Goal: Information Seeking & Learning: Learn about a topic

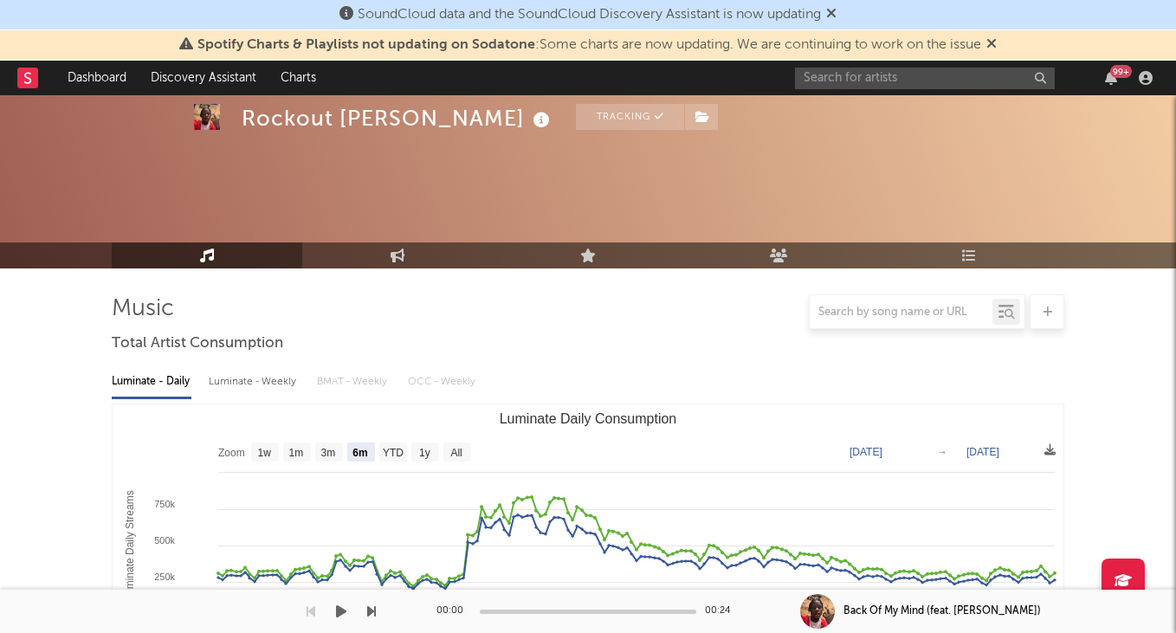
select select "6m"
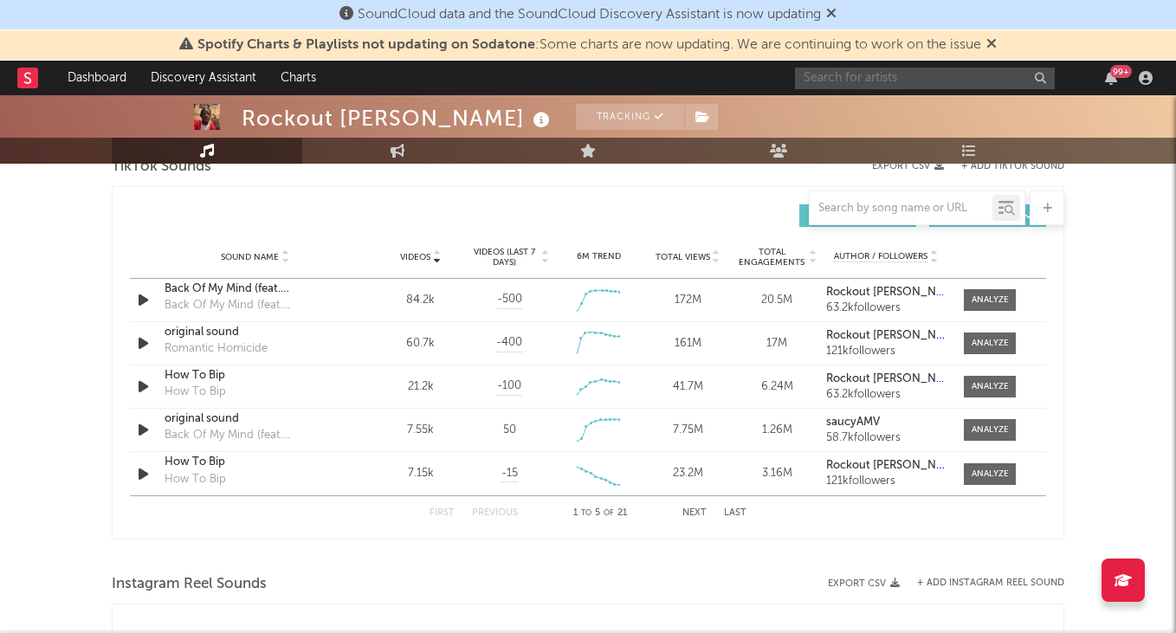
click at [852, 82] on input "text" at bounding box center [925, 79] width 260 height 22
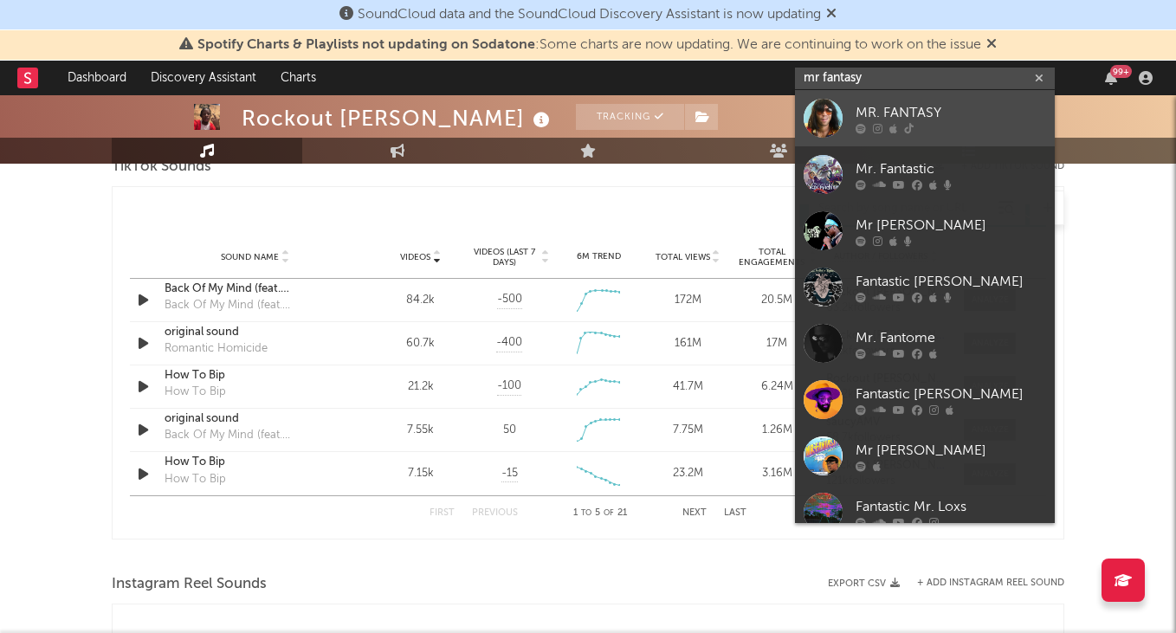
type input "mr fantasy"
click at [900, 98] on link "MR. FANTASY" at bounding box center [925, 118] width 260 height 56
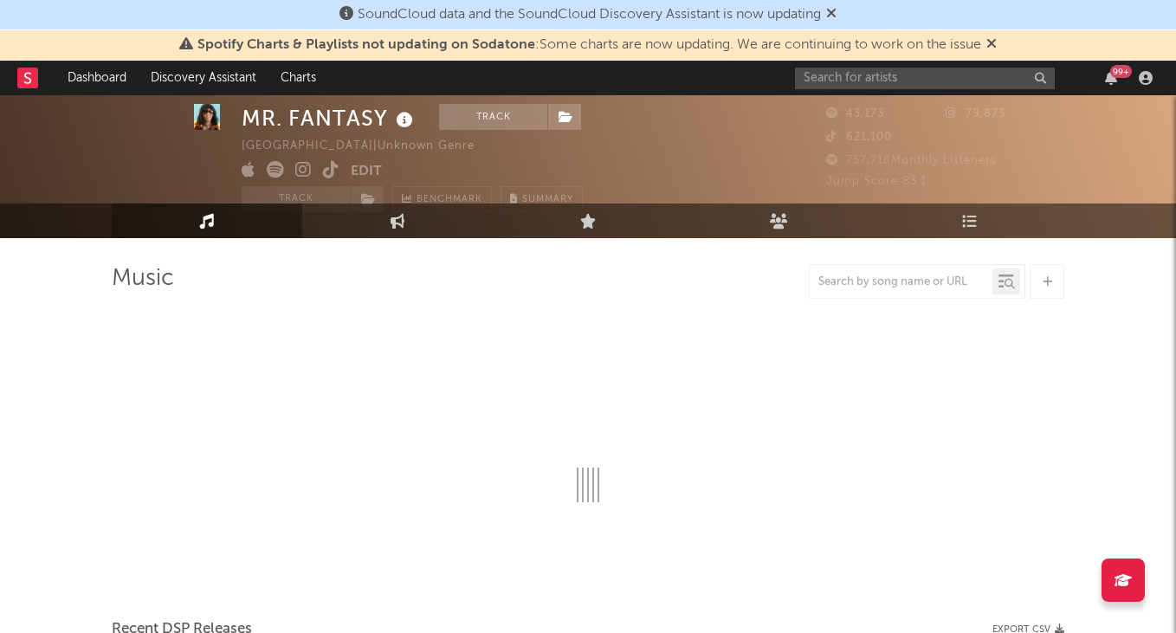
scroll to position [29, 0]
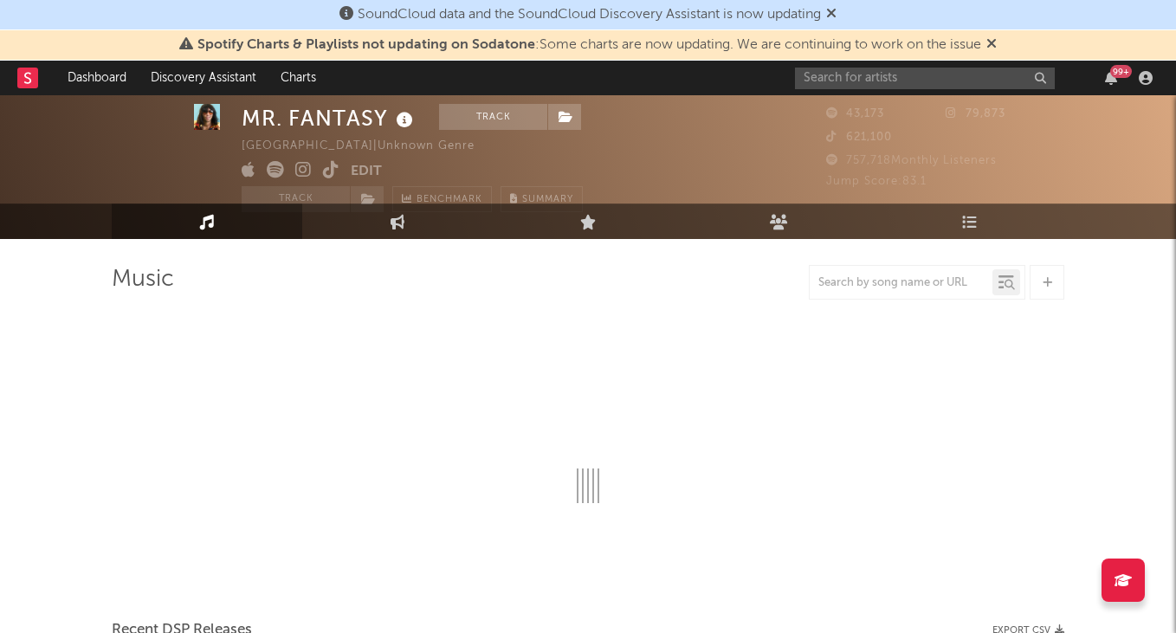
select select "1w"
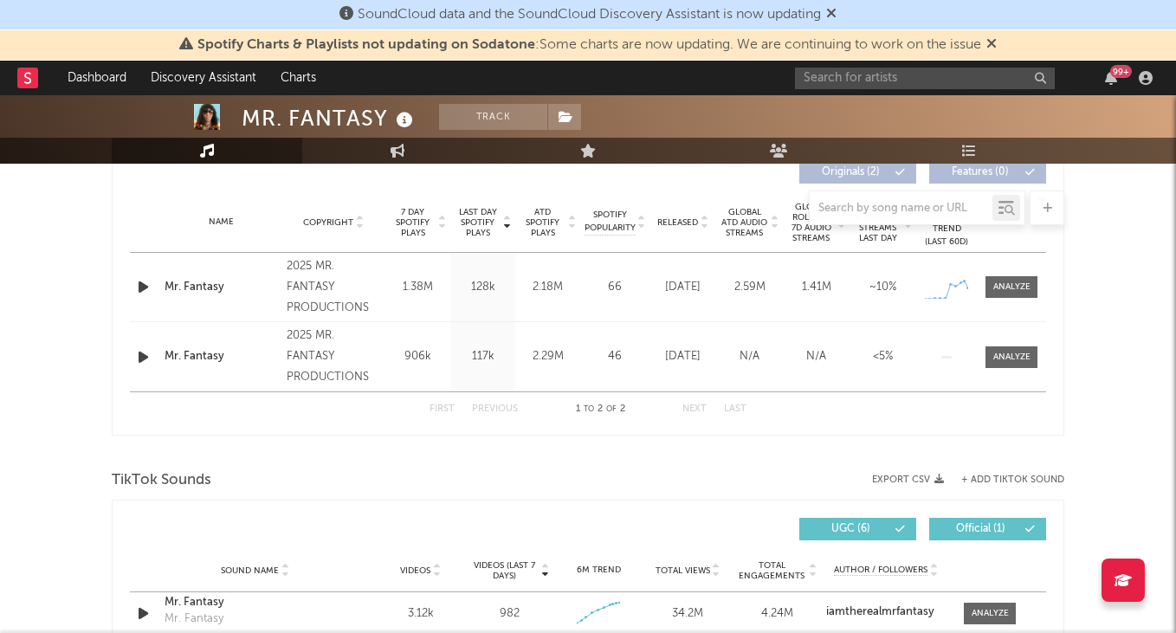
scroll to position [923, 0]
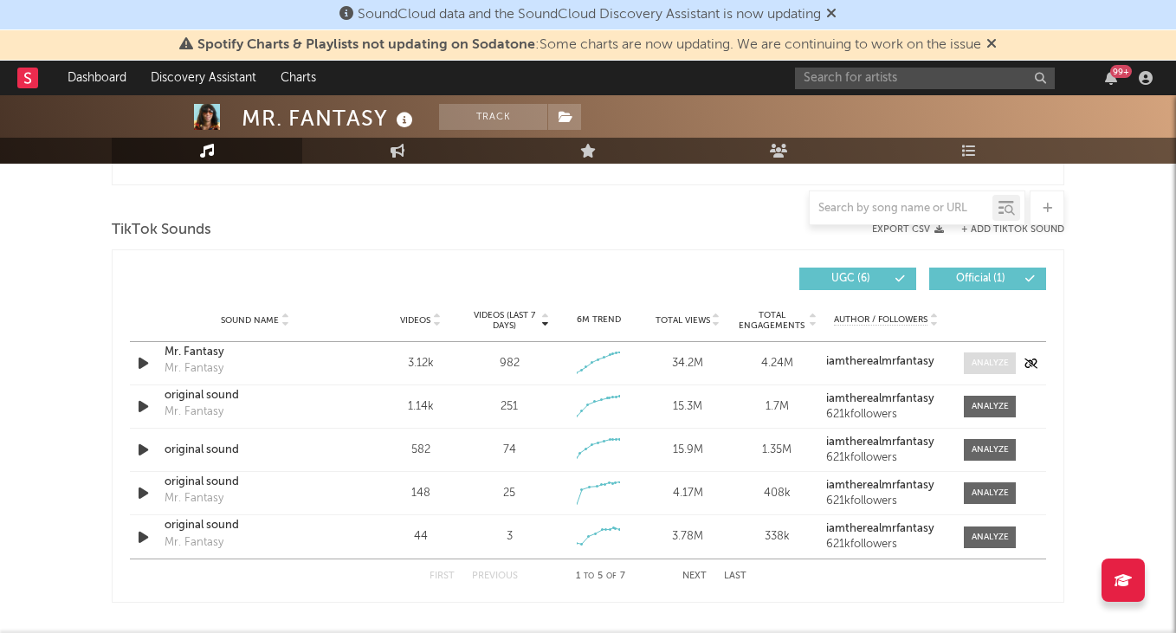
click at [978, 356] on span at bounding box center [990, 363] width 52 height 22
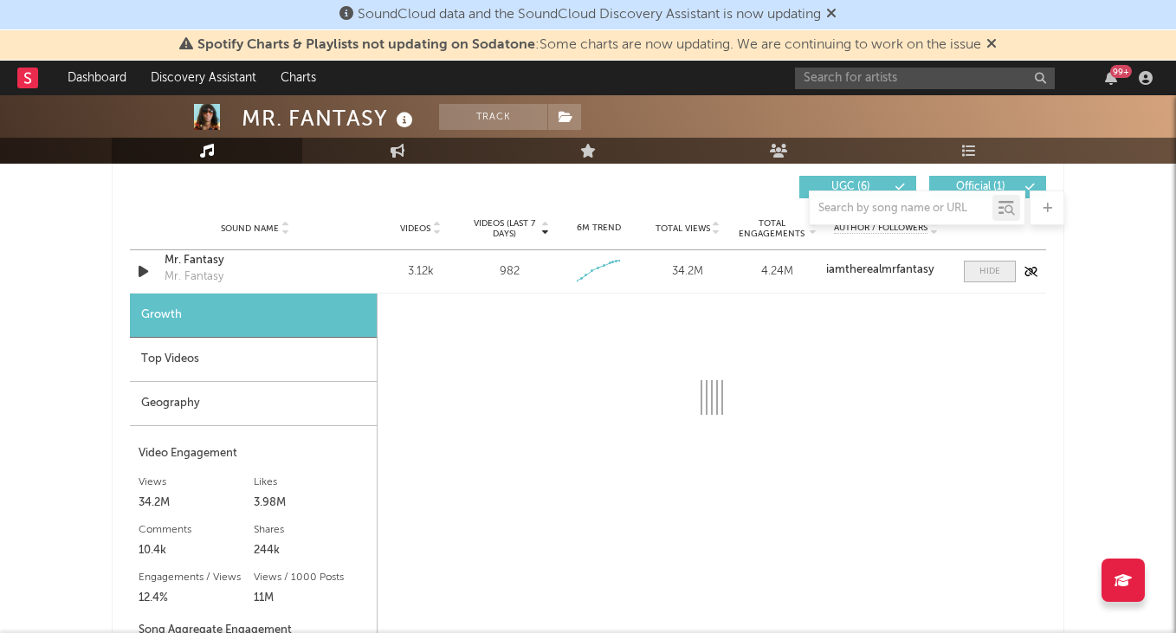
select select "1w"
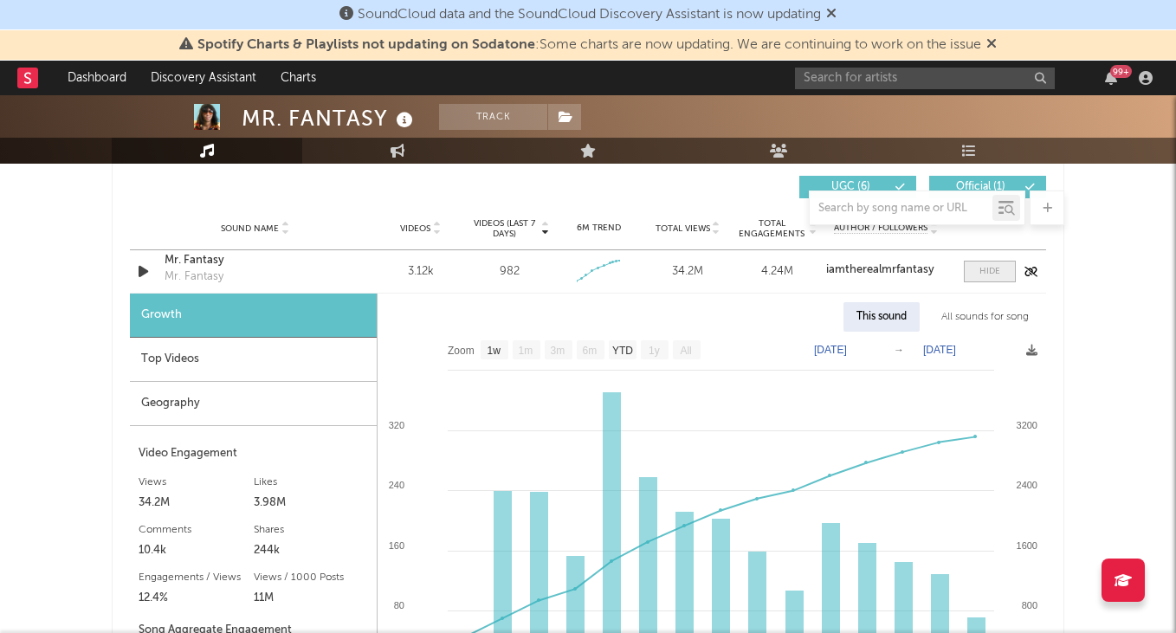
scroll to position [1027, 0]
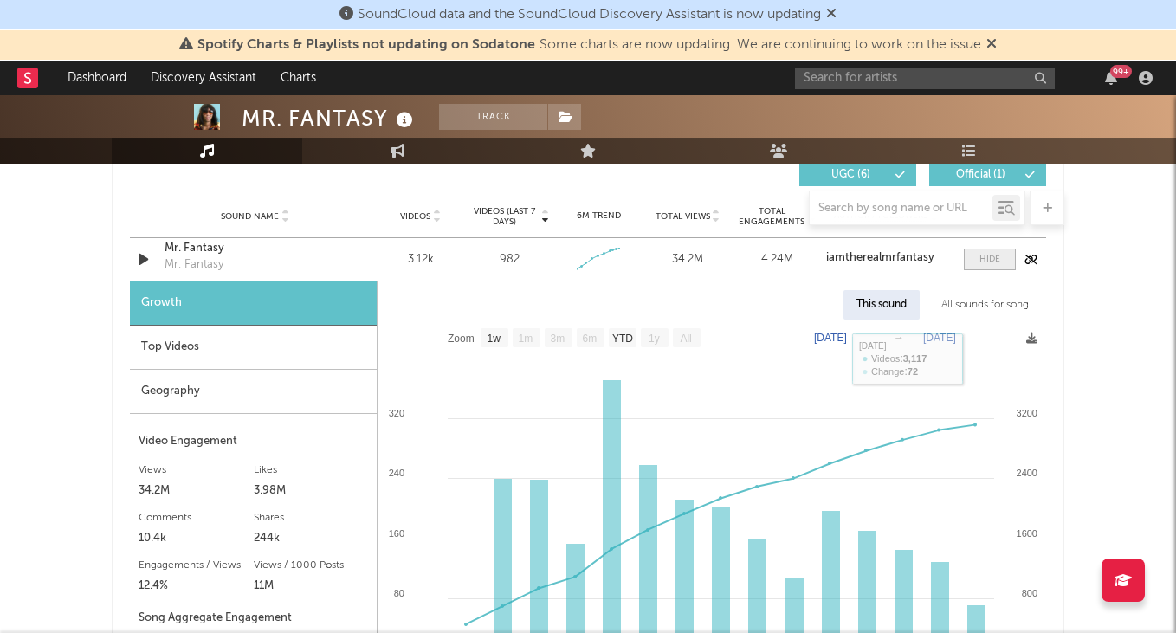
click at [992, 255] on div at bounding box center [989, 259] width 21 height 13
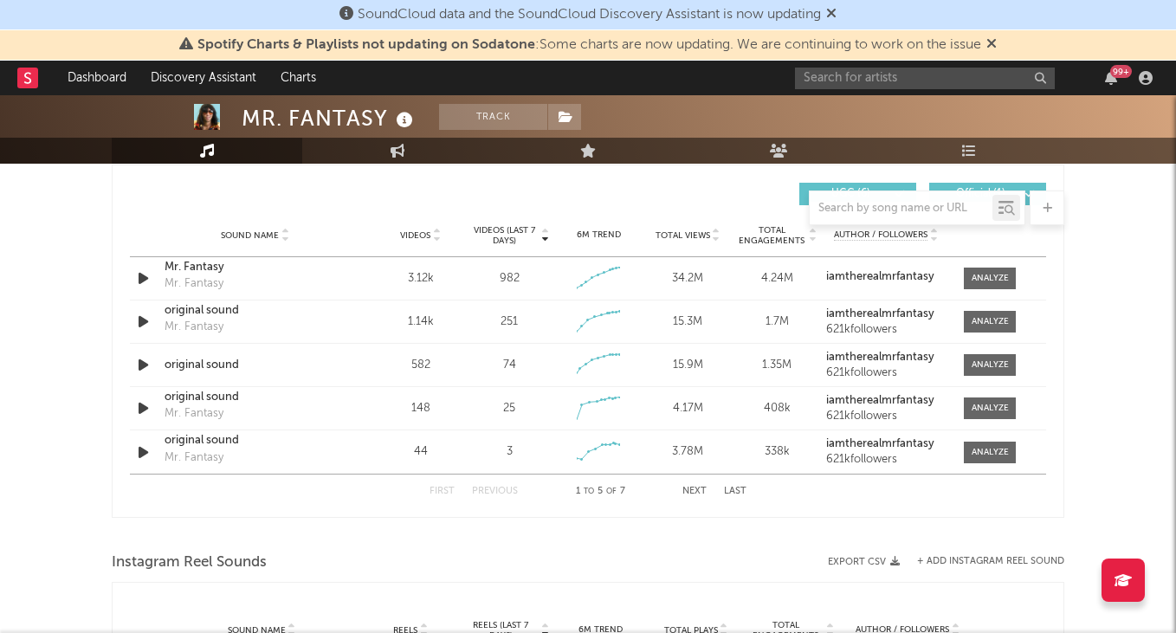
scroll to position [1009, 0]
click at [872, 266] on div "Sound Name Mr. Fantasy Mr. Fantasy Videos 3.12k Videos (last 7 days) 982 Weekly…" at bounding box center [588, 277] width 916 height 42
click at [872, 276] on strong "iamtherealmrfantasy" at bounding box center [880, 275] width 108 height 11
click at [204, 272] on div "Mr. Fantasy" at bounding box center [255, 266] width 181 height 17
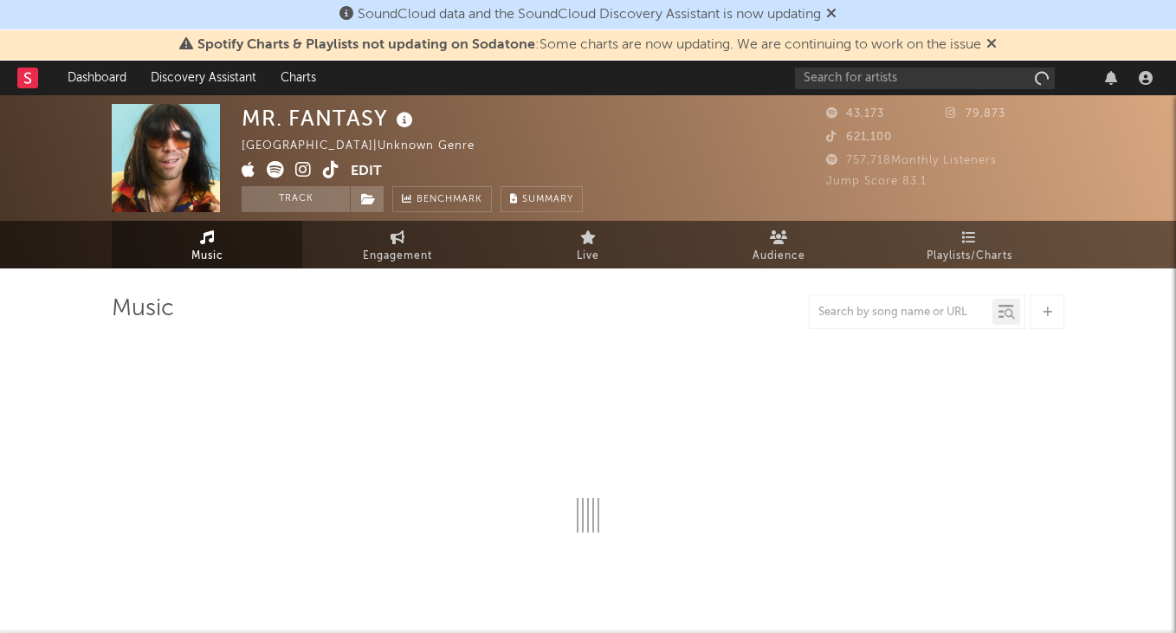
select select "1w"
